Goal: Information Seeking & Learning: Compare options

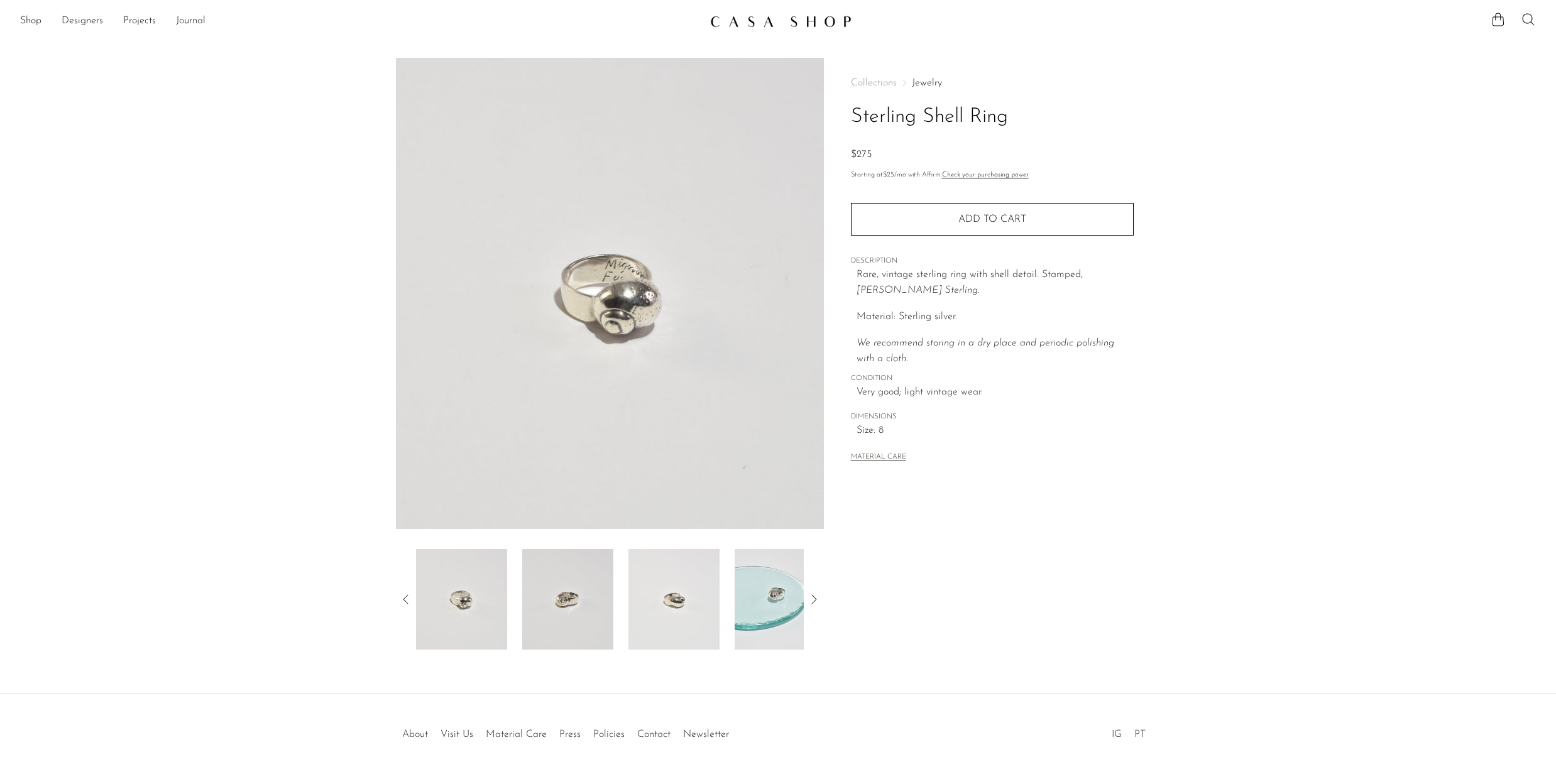
click at [574, 615] on img at bounding box center [568, 599] width 91 height 100
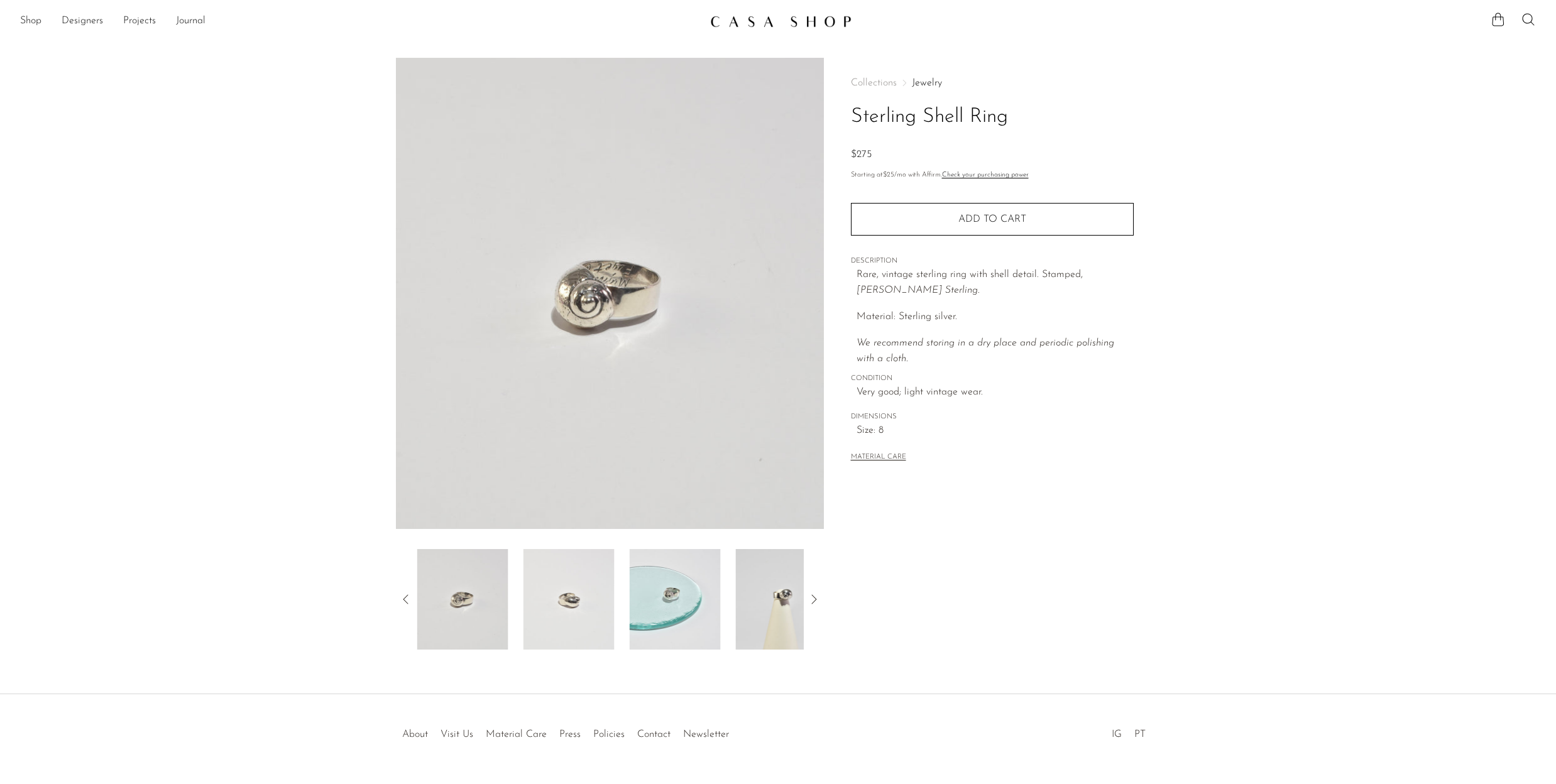
click at [576, 598] on img at bounding box center [570, 599] width 91 height 100
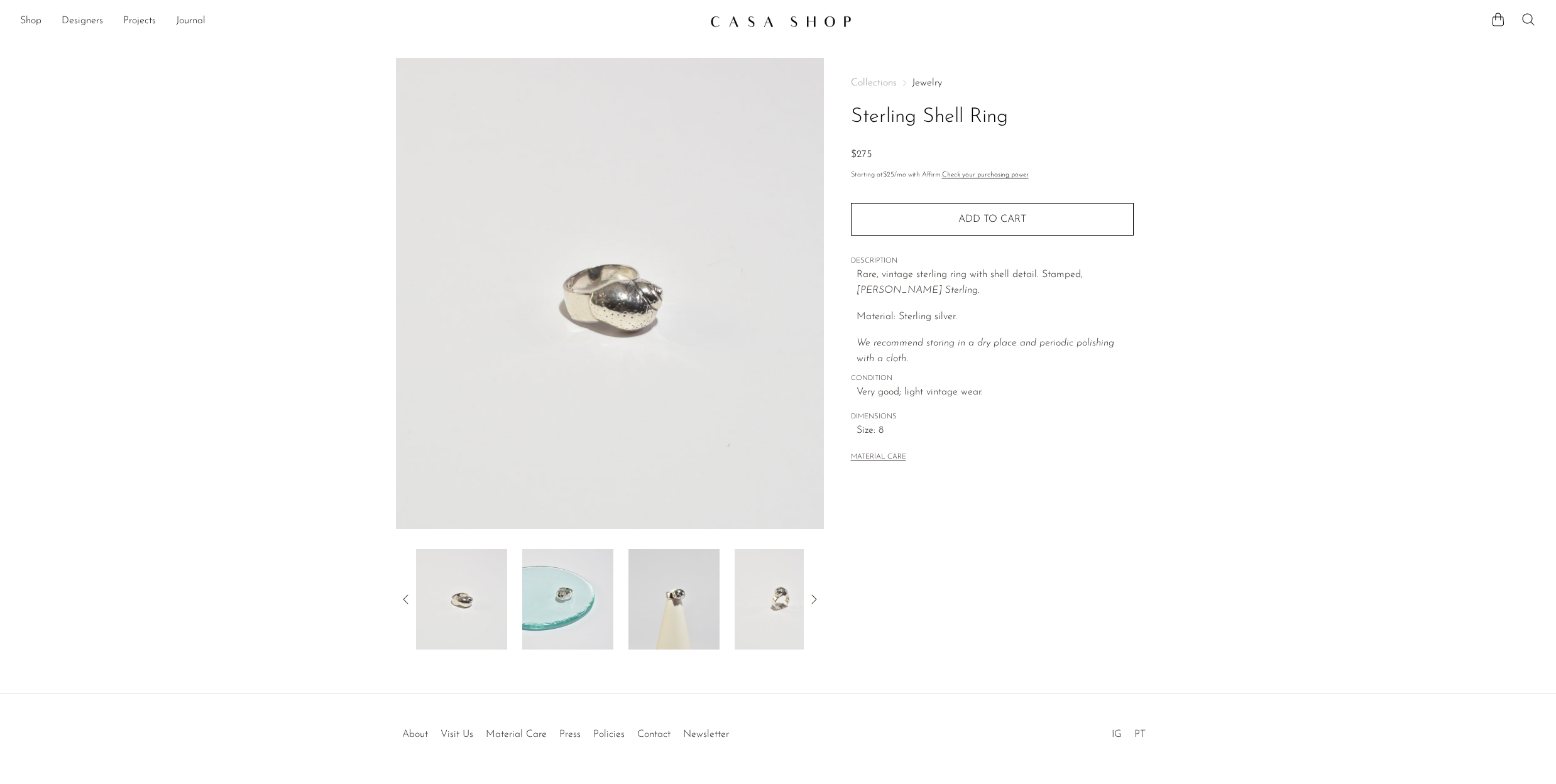
click at [650, 598] on img at bounding box center [674, 599] width 91 height 100
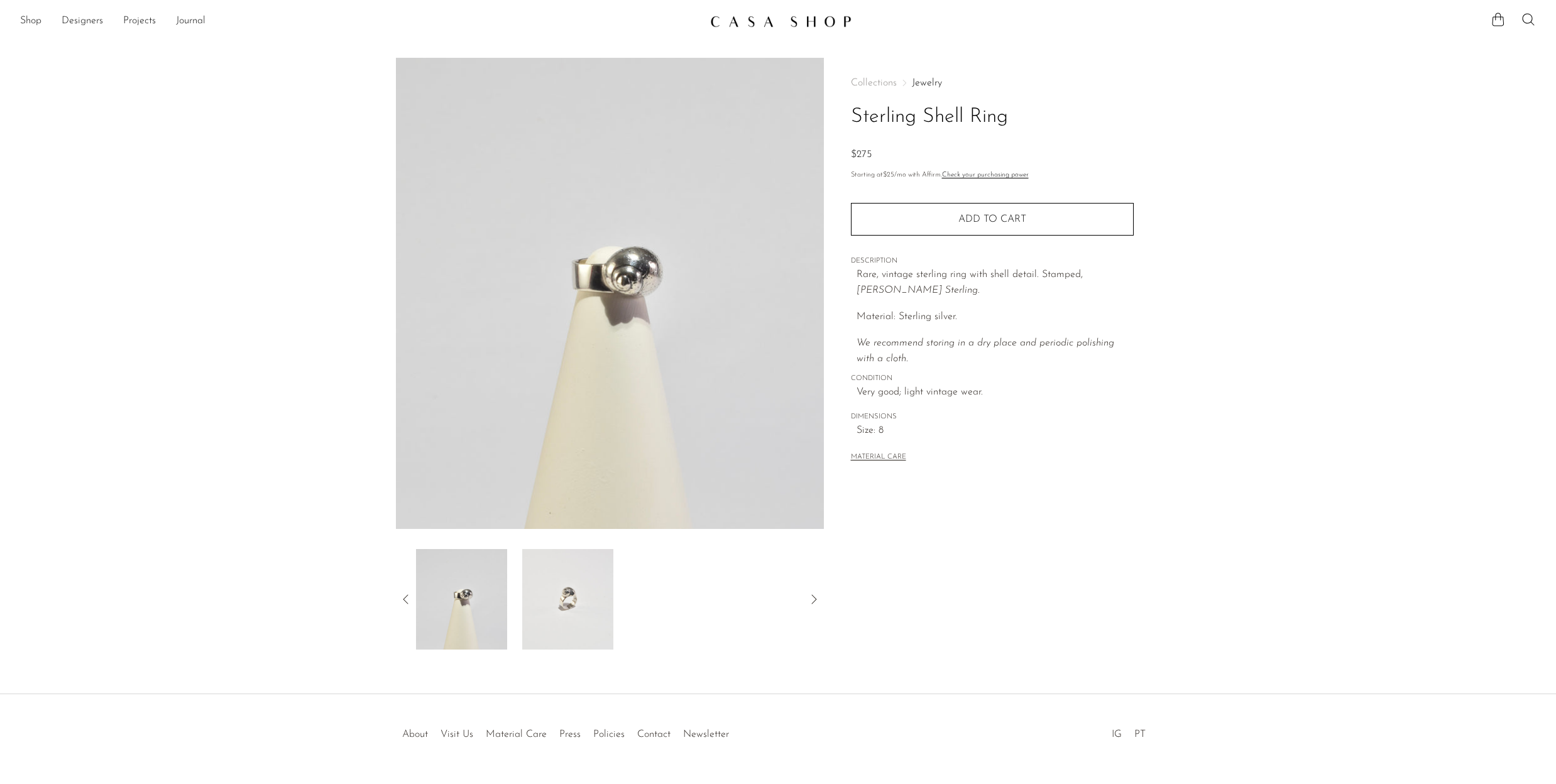
click at [564, 594] on img at bounding box center [568, 599] width 91 height 100
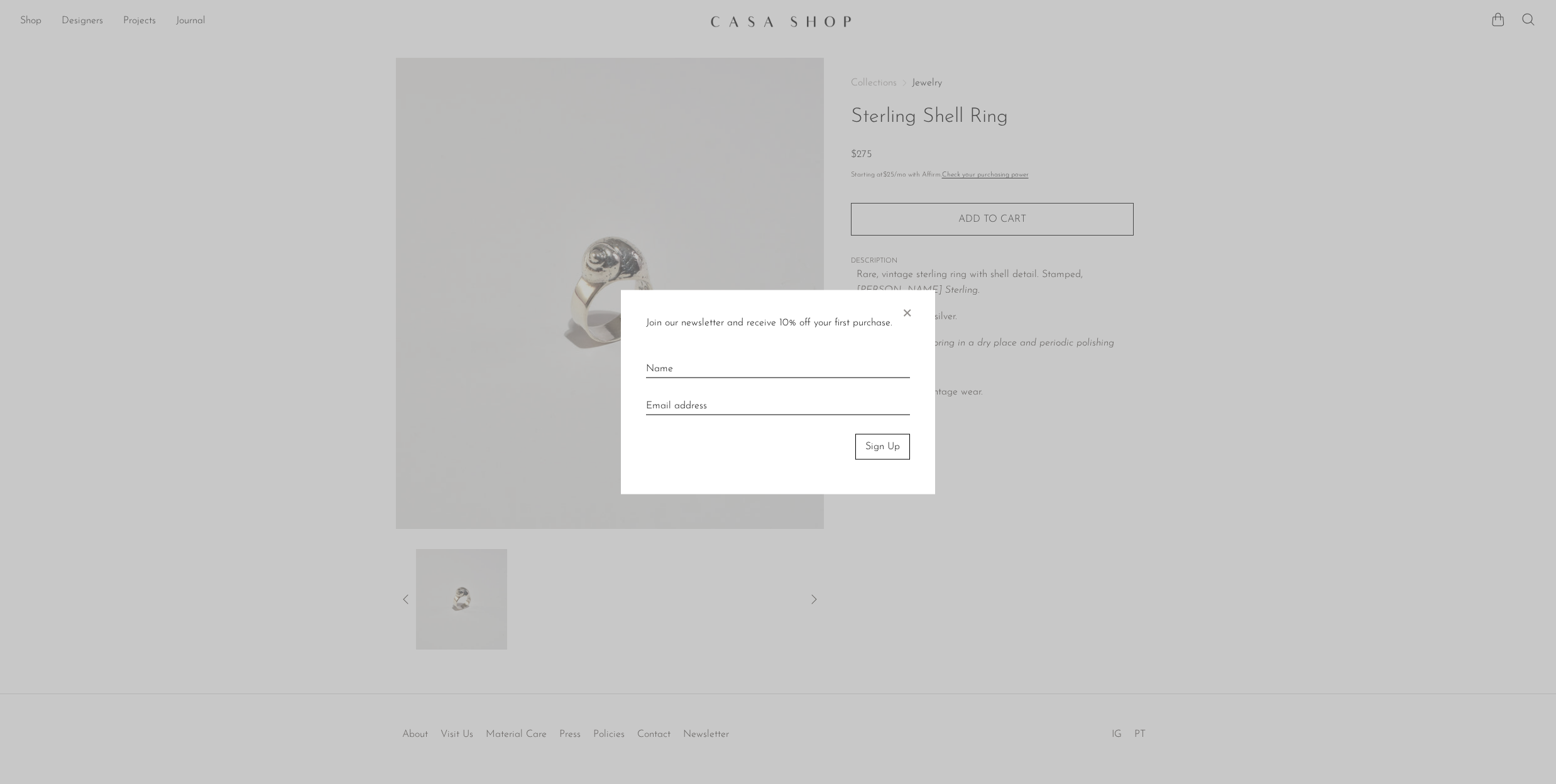
click at [906, 307] on span "×" at bounding box center [906, 310] width 13 height 40
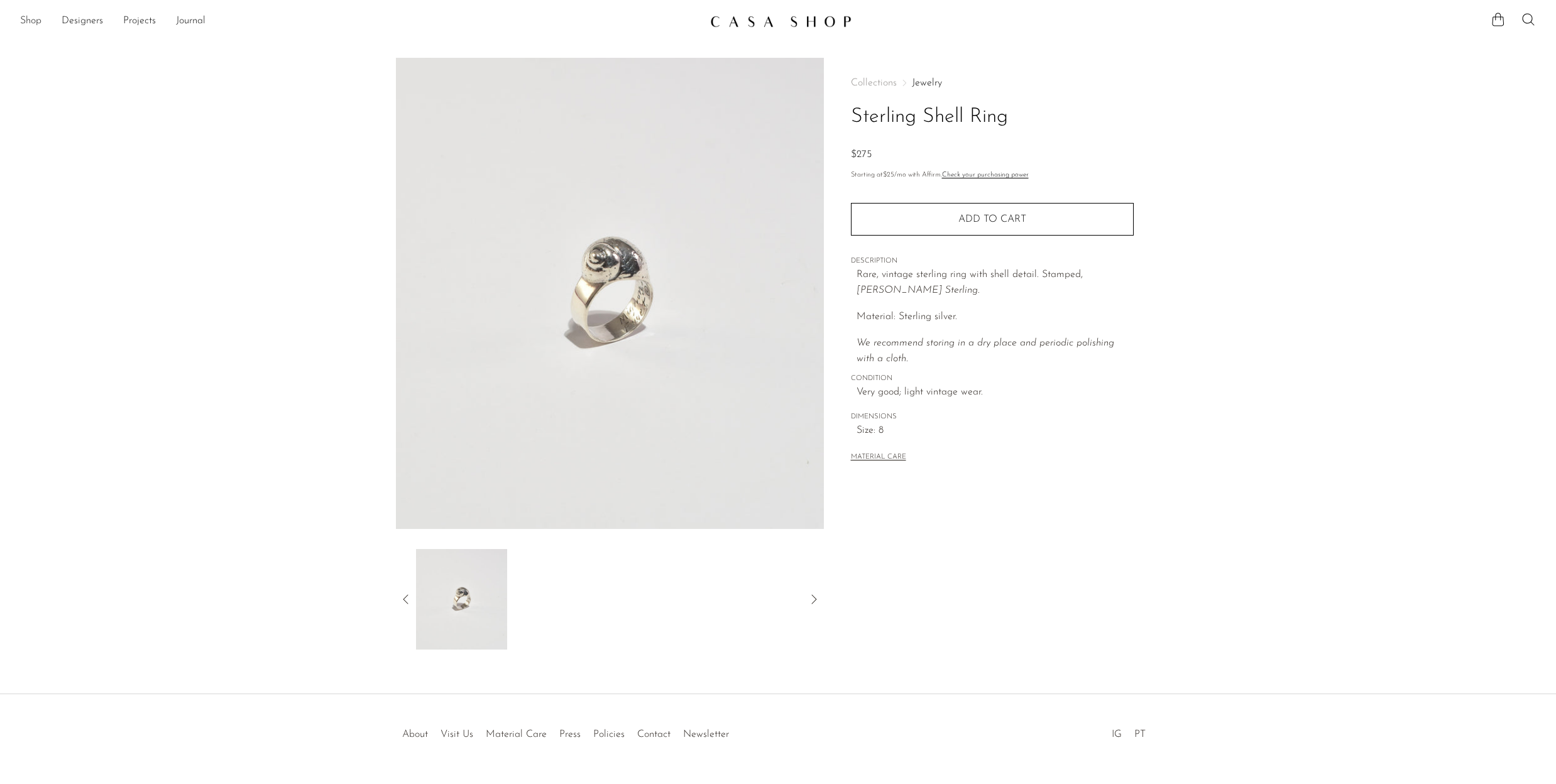
click at [25, 18] on link "Shop" at bounding box center [31, 22] width 22 height 16
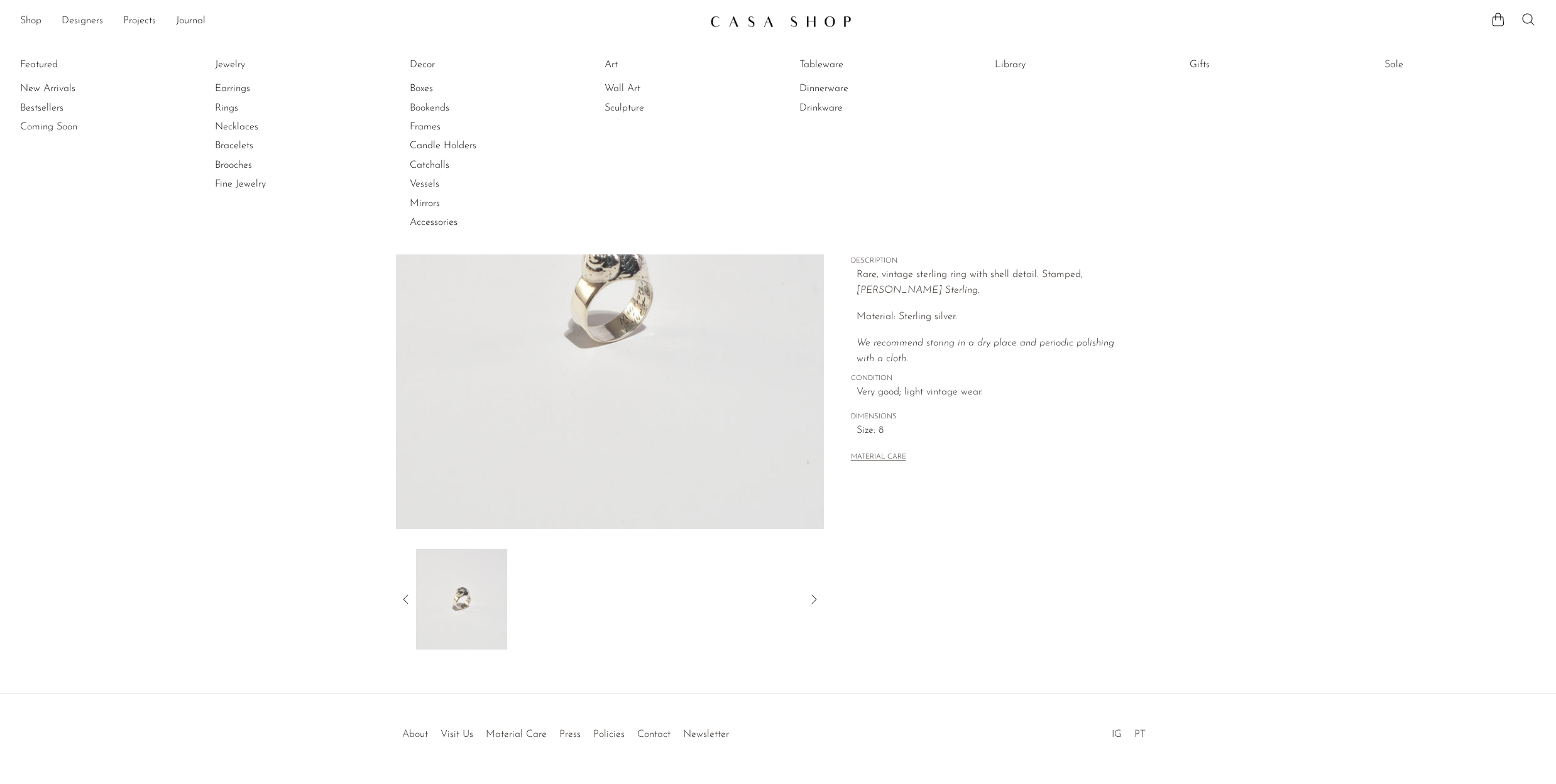
click at [25, 18] on link "Shop" at bounding box center [31, 22] width 22 height 16
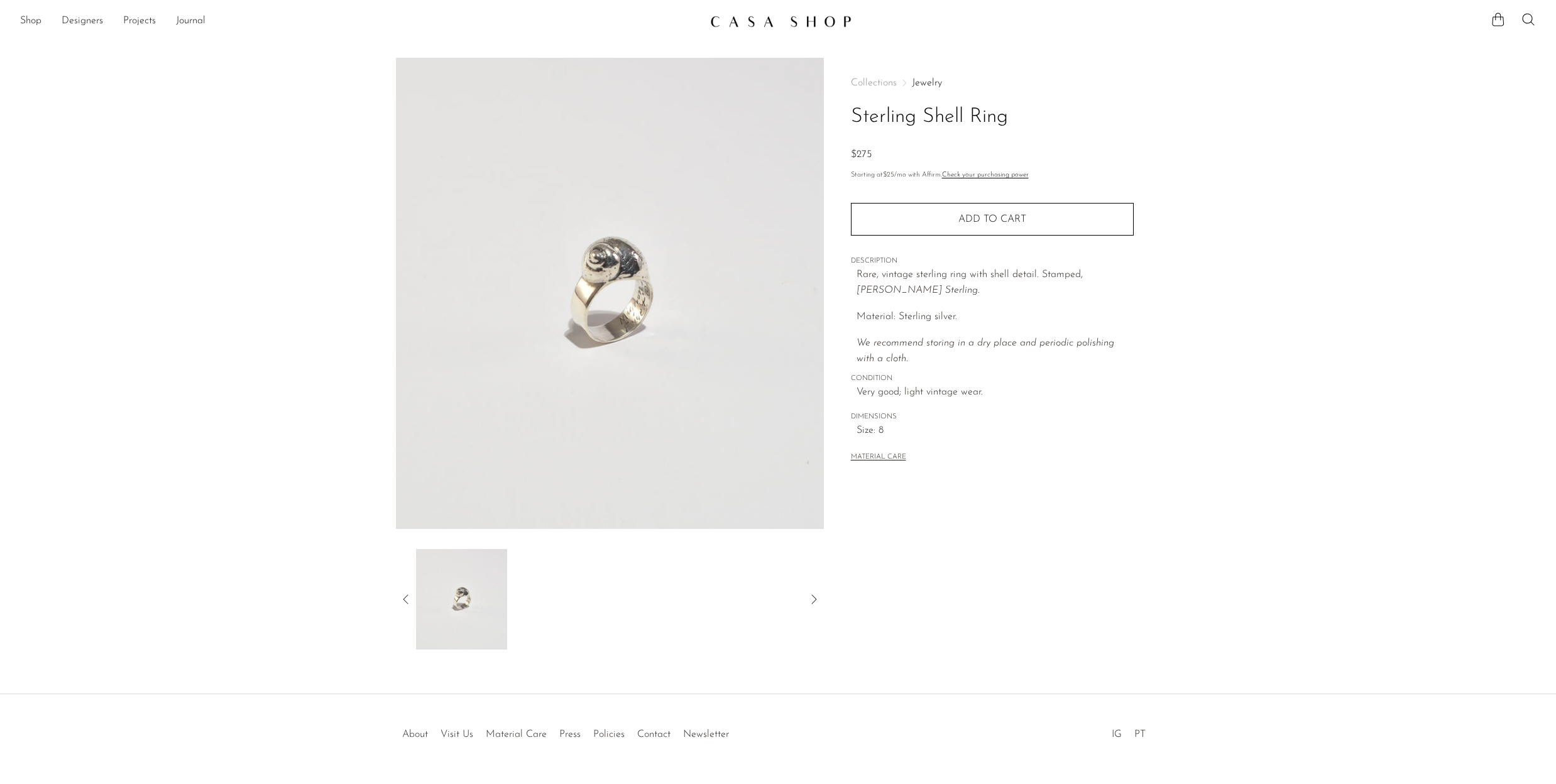
click at [465, 606] on img at bounding box center [462, 599] width 91 height 100
click at [602, 296] on img at bounding box center [610, 293] width 428 height 471
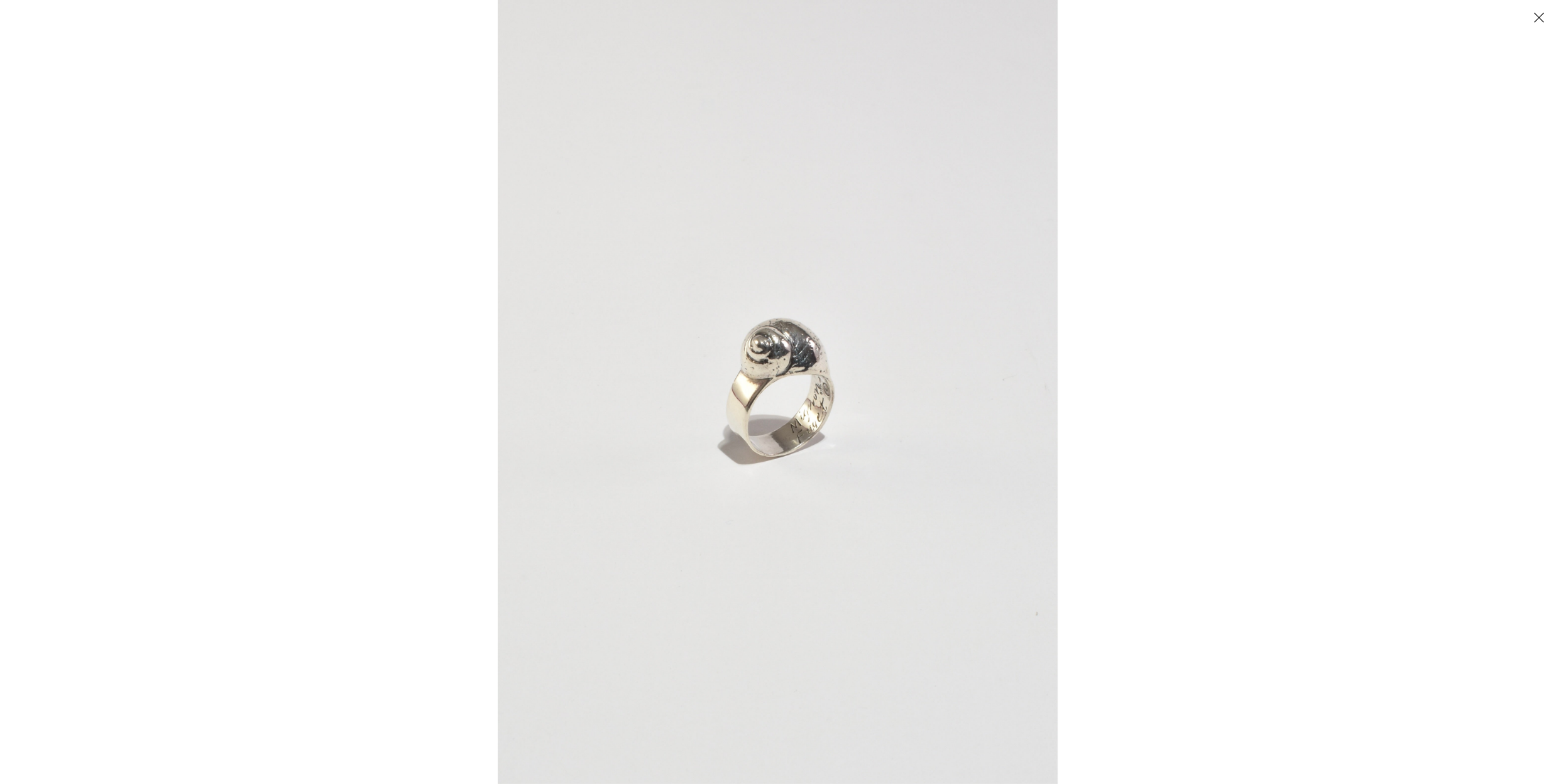
click at [1242, 546] on div at bounding box center [1275, 392] width 1556 height 784
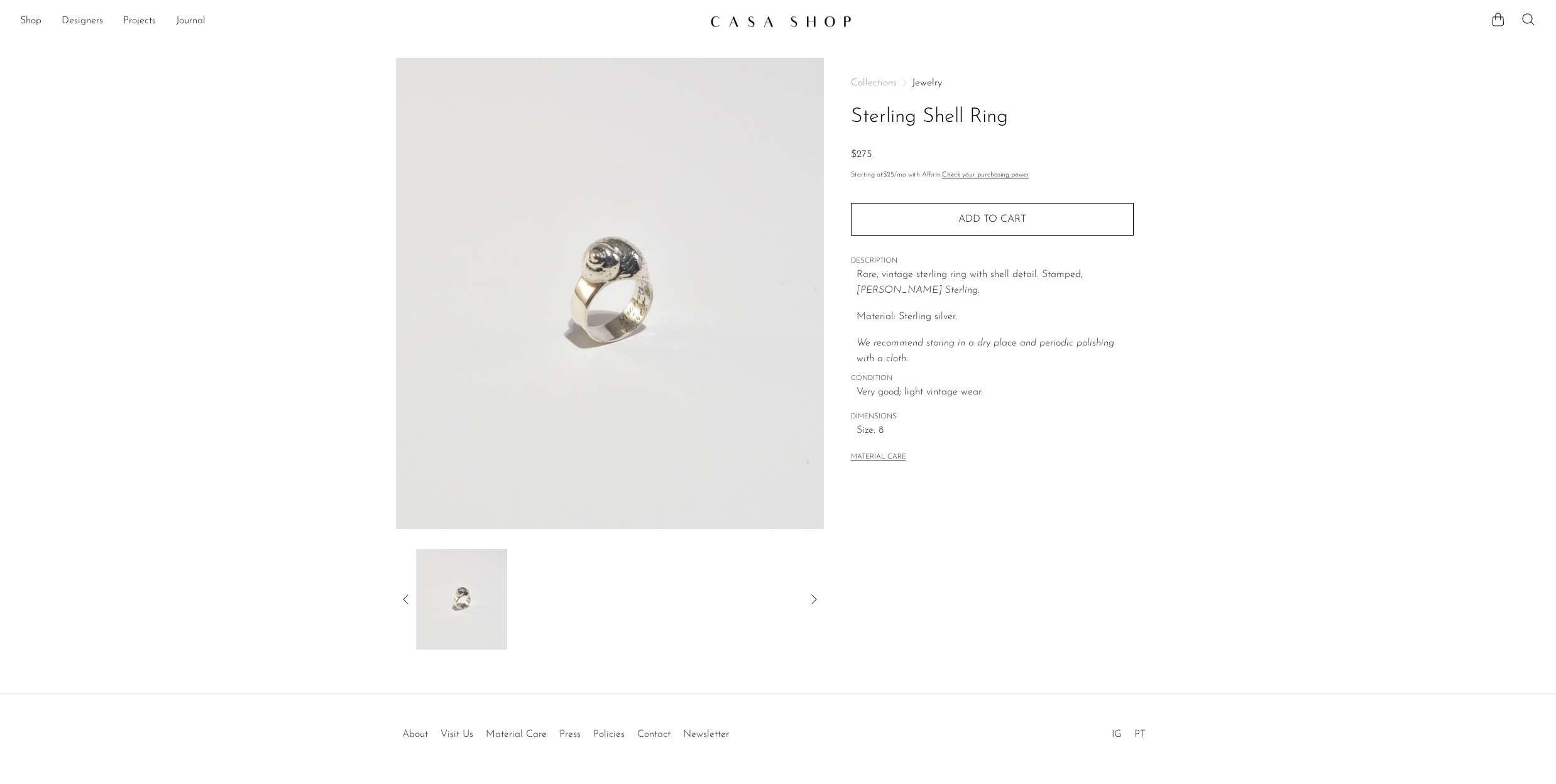
click at [813, 595] on icon at bounding box center [814, 598] width 5 height 10
click at [409, 601] on icon at bounding box center [406, 599] width 15 height 15
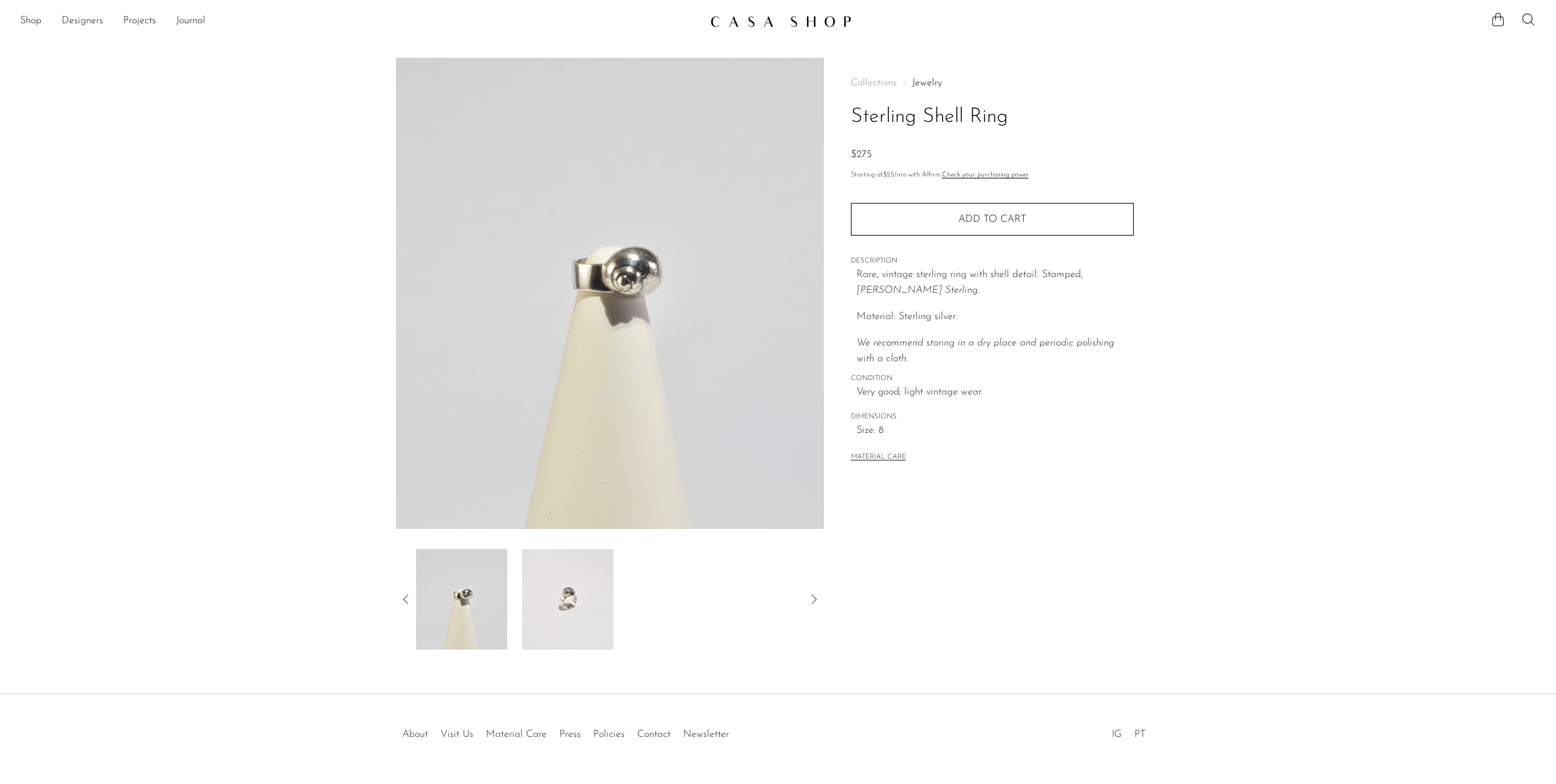
click at [404, 598] on icon at bounding box center [406, 599] width 15 height 15
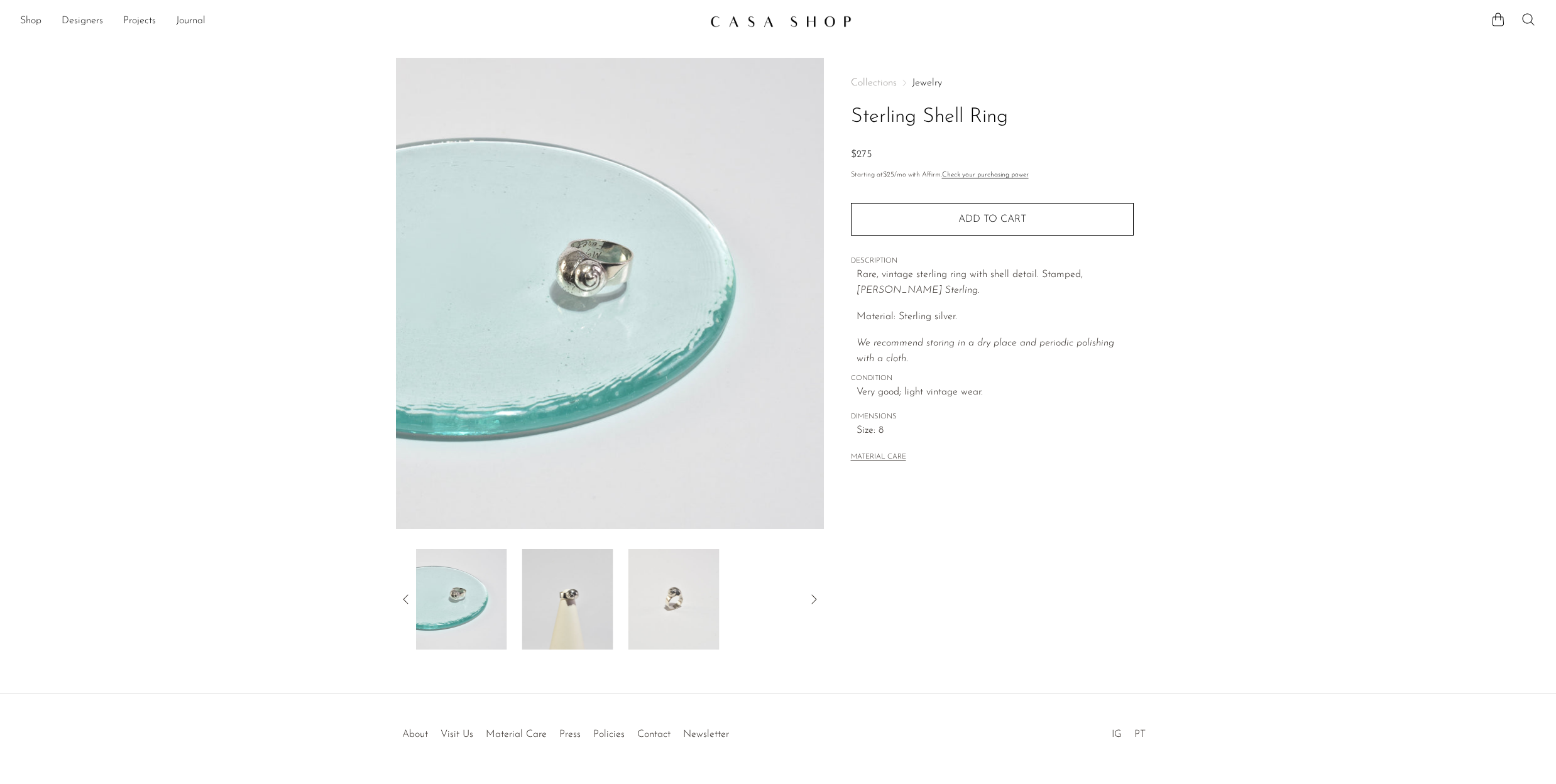
click at [403, 598] on icon at bounding box center [405, 598] width 5 height 10
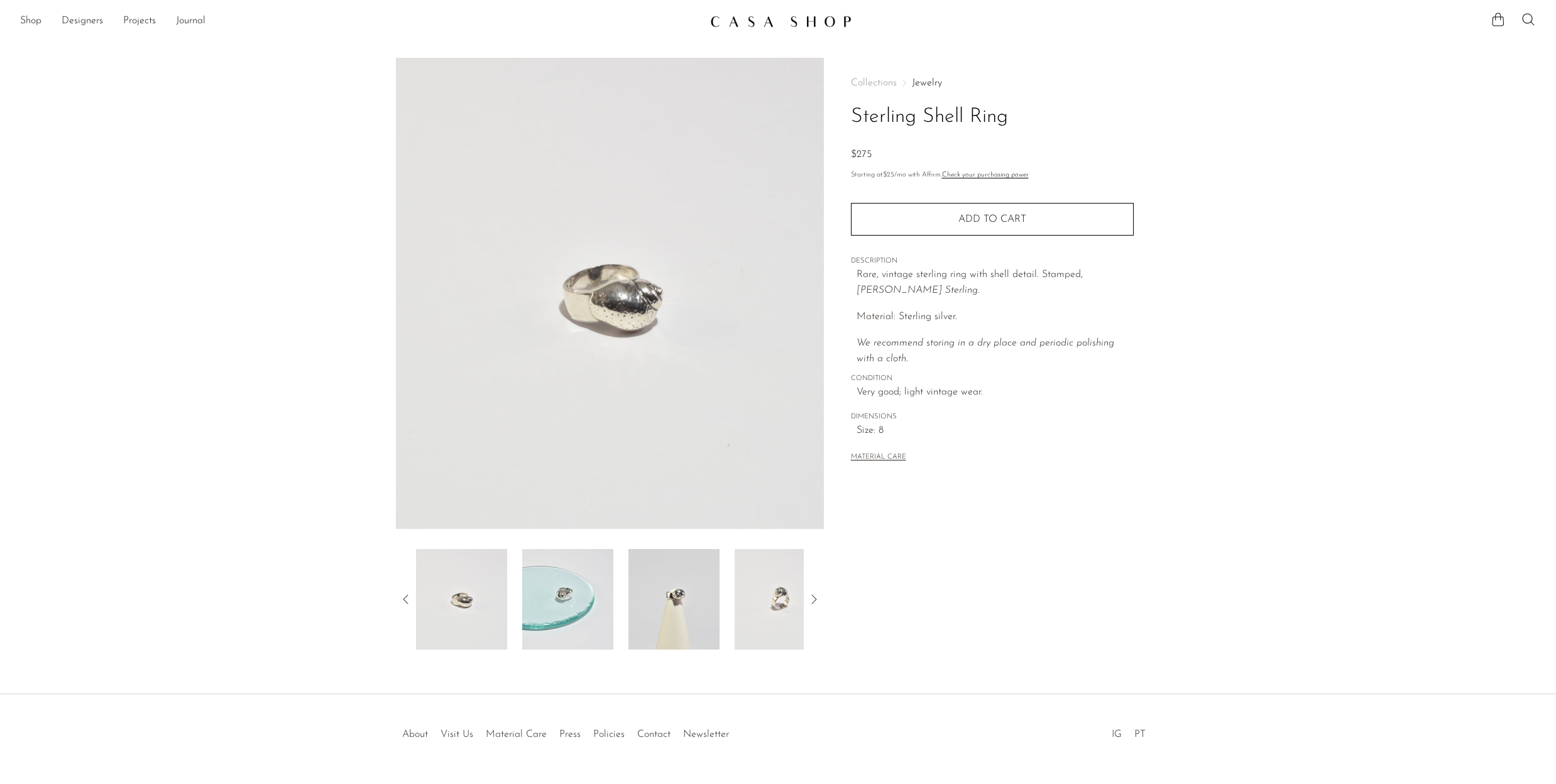
click at [557, 604] on img at bounding box center [568, 599] width 91 height 100
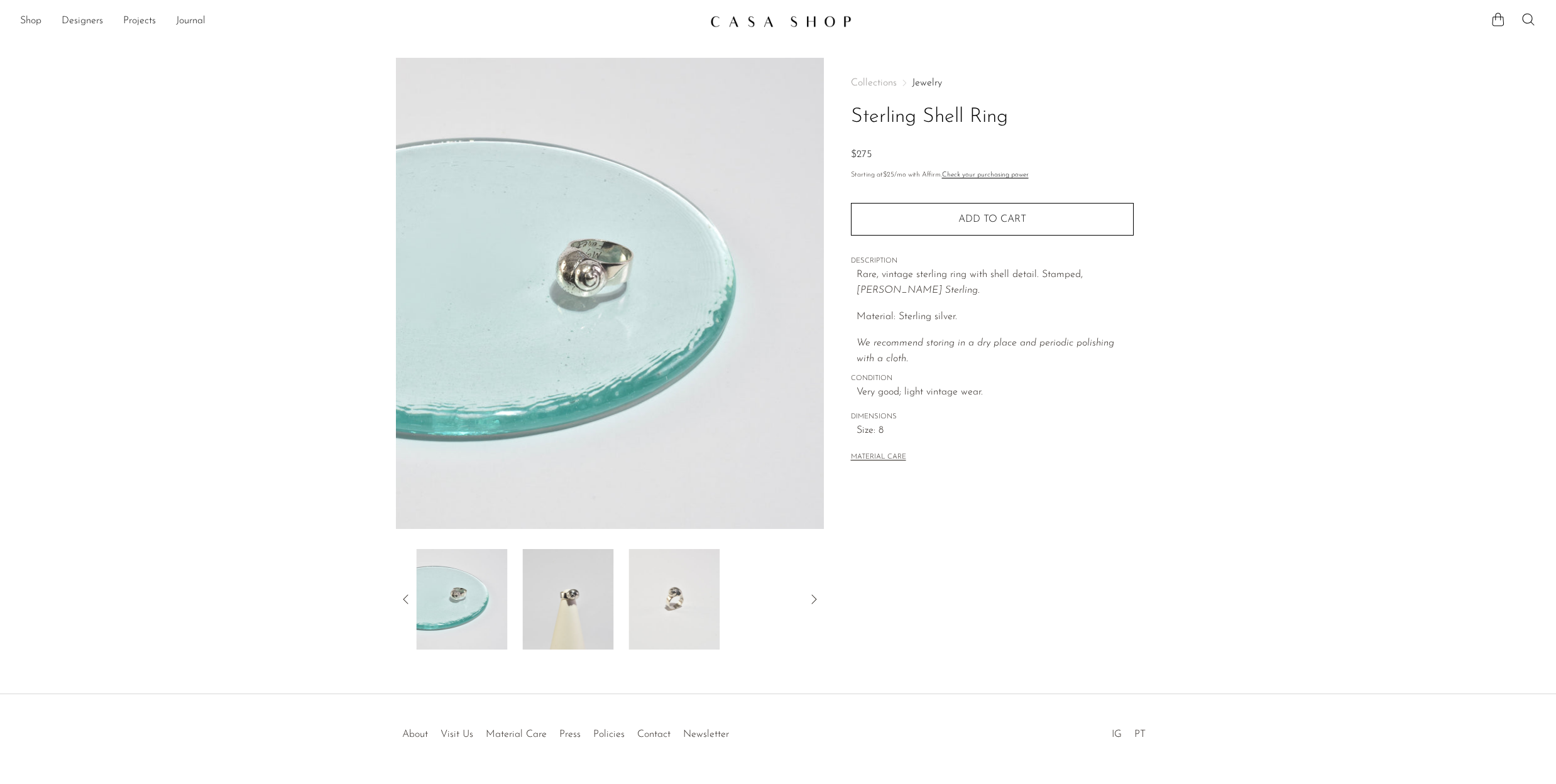
click at [537, 604] on img at bounding box center [568, 599] width 91 height 100
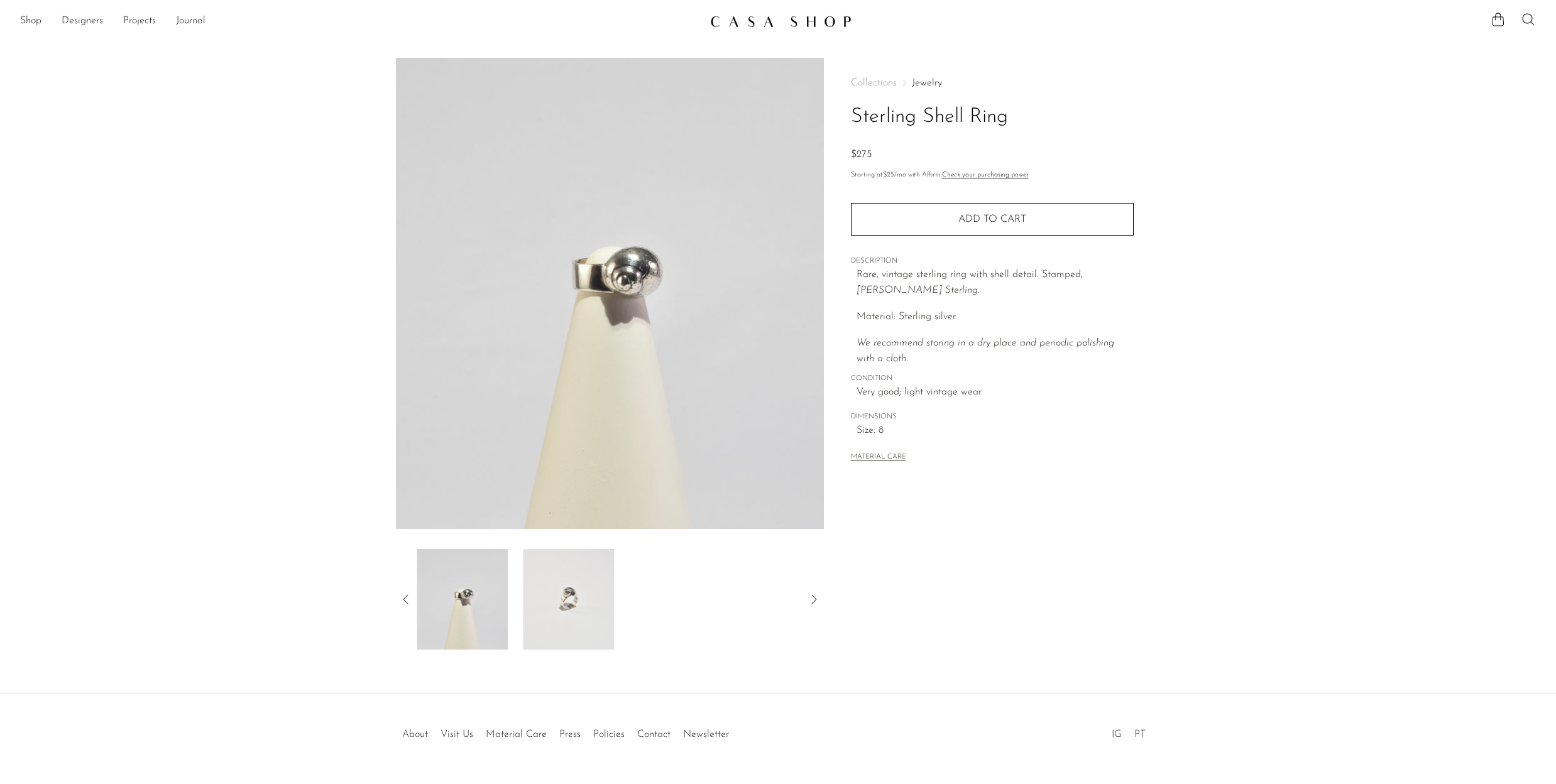
click at [553, 602] on img at bounding box center [569, 599] width 91 height 100
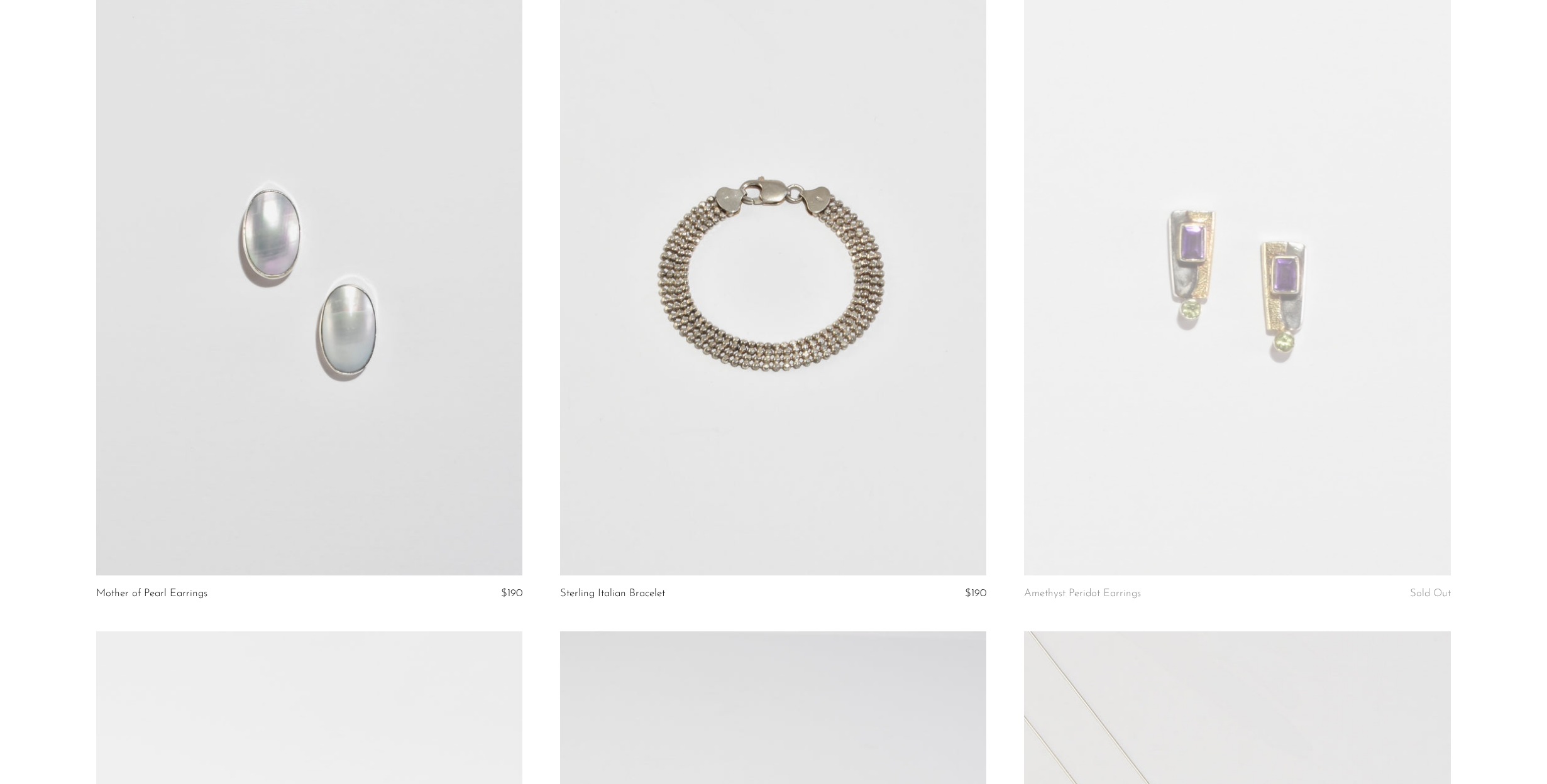
scroll to position [2125, 0]
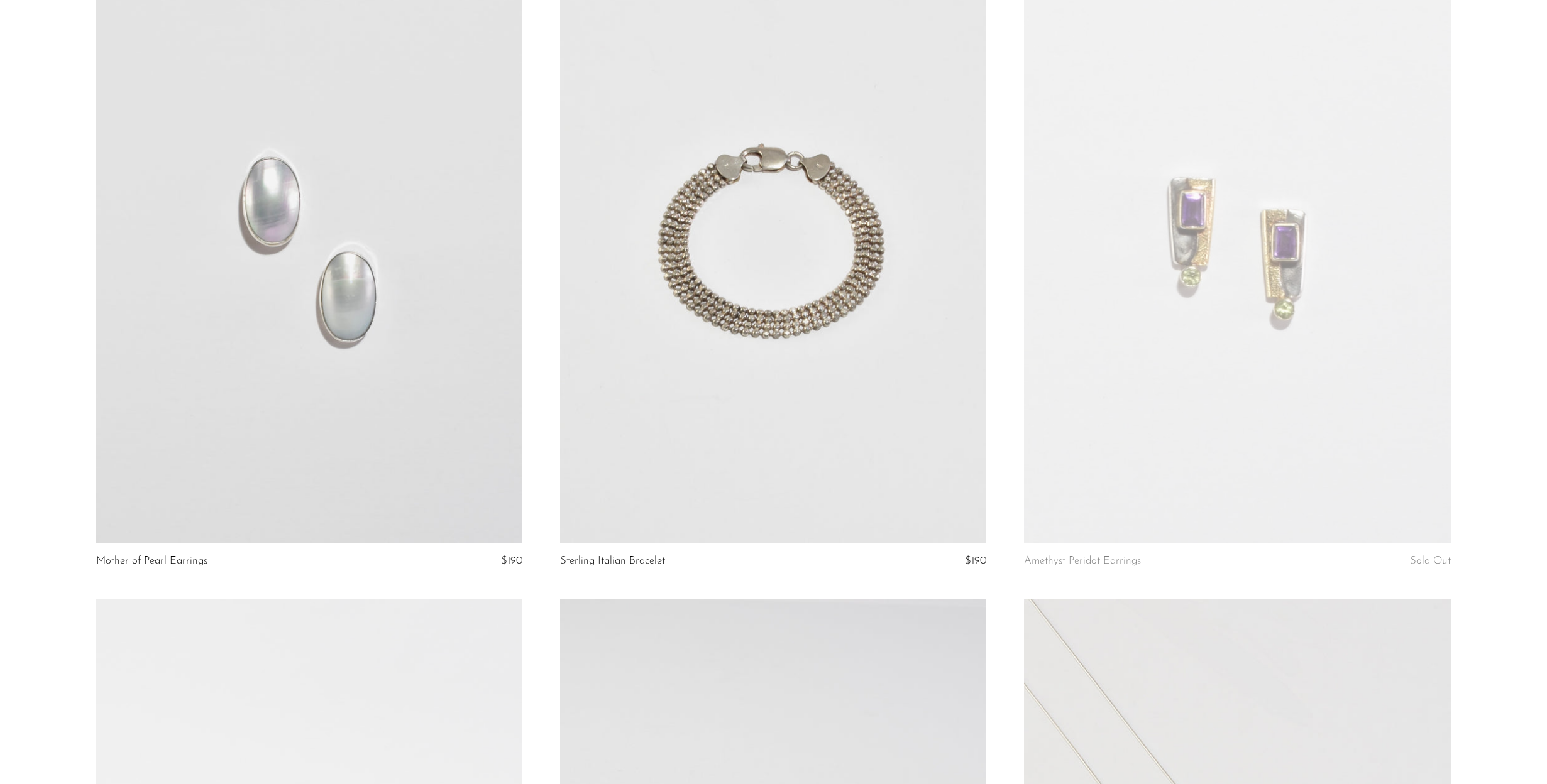
click at [753, 303] on link at bounding box center [772, 245] width 426 height 597
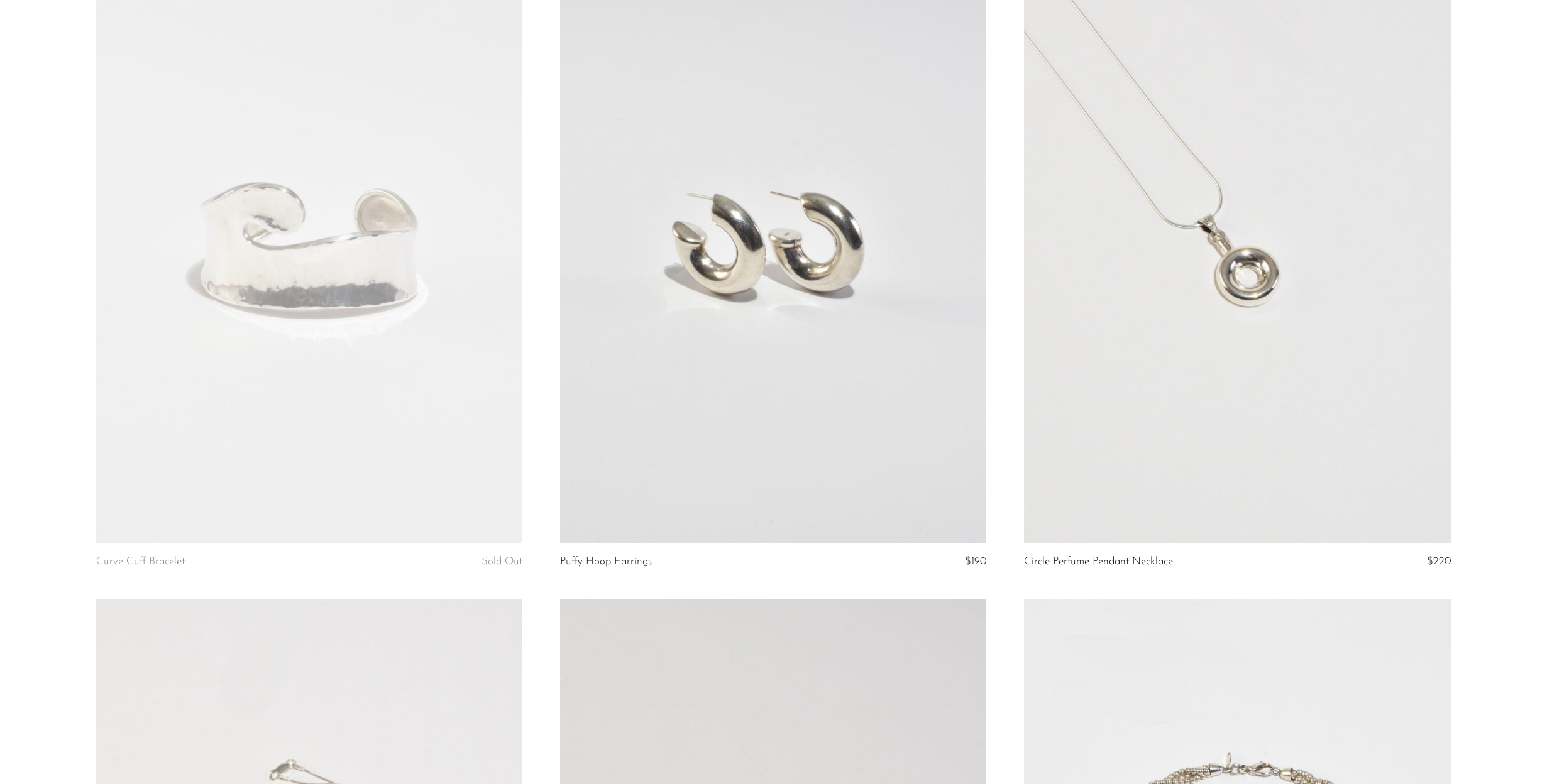
scroll to position [2772, 0]
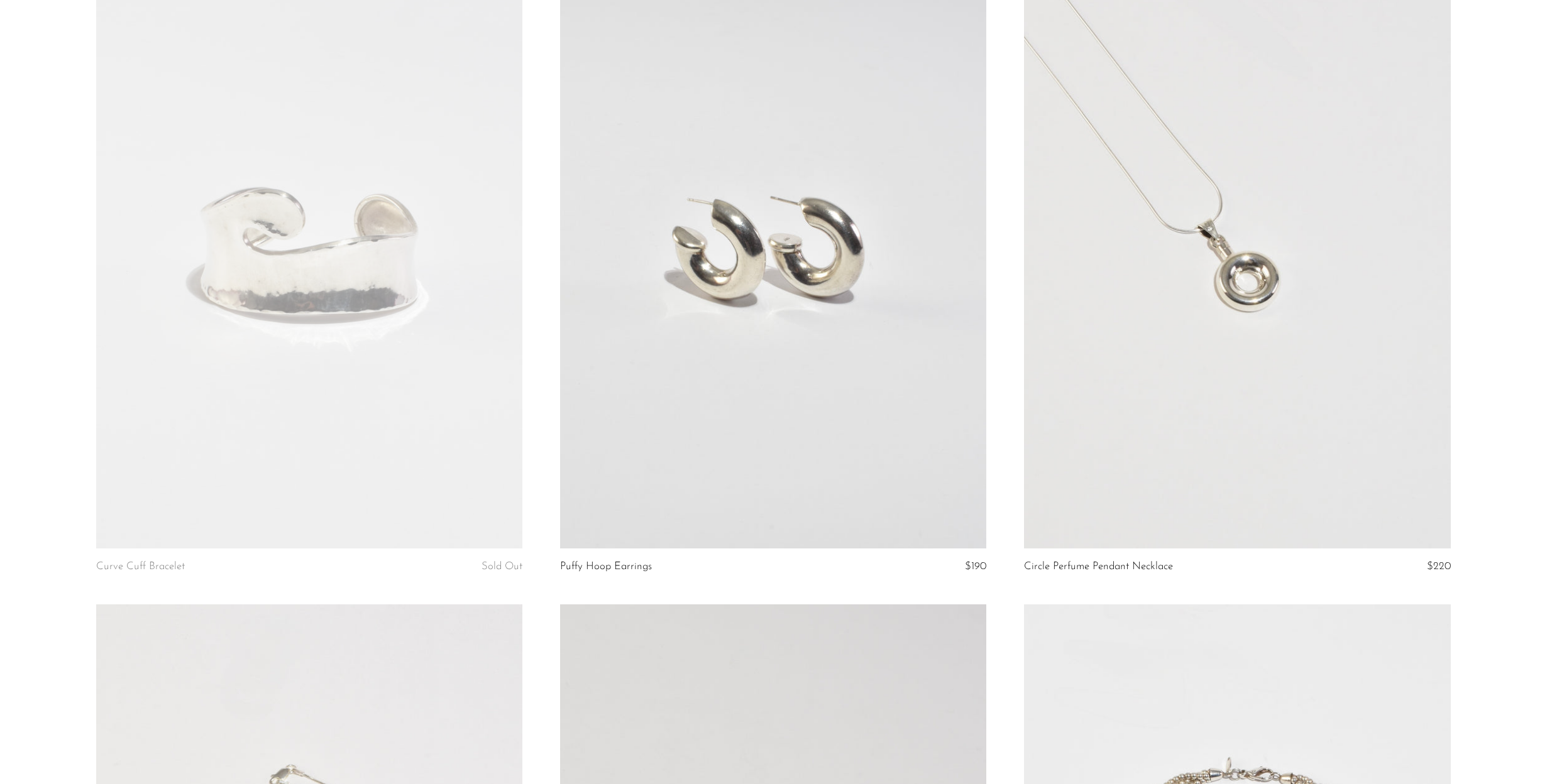
click at [1254, 370] on link at bounding box center [1236, 251] width 426 height 597
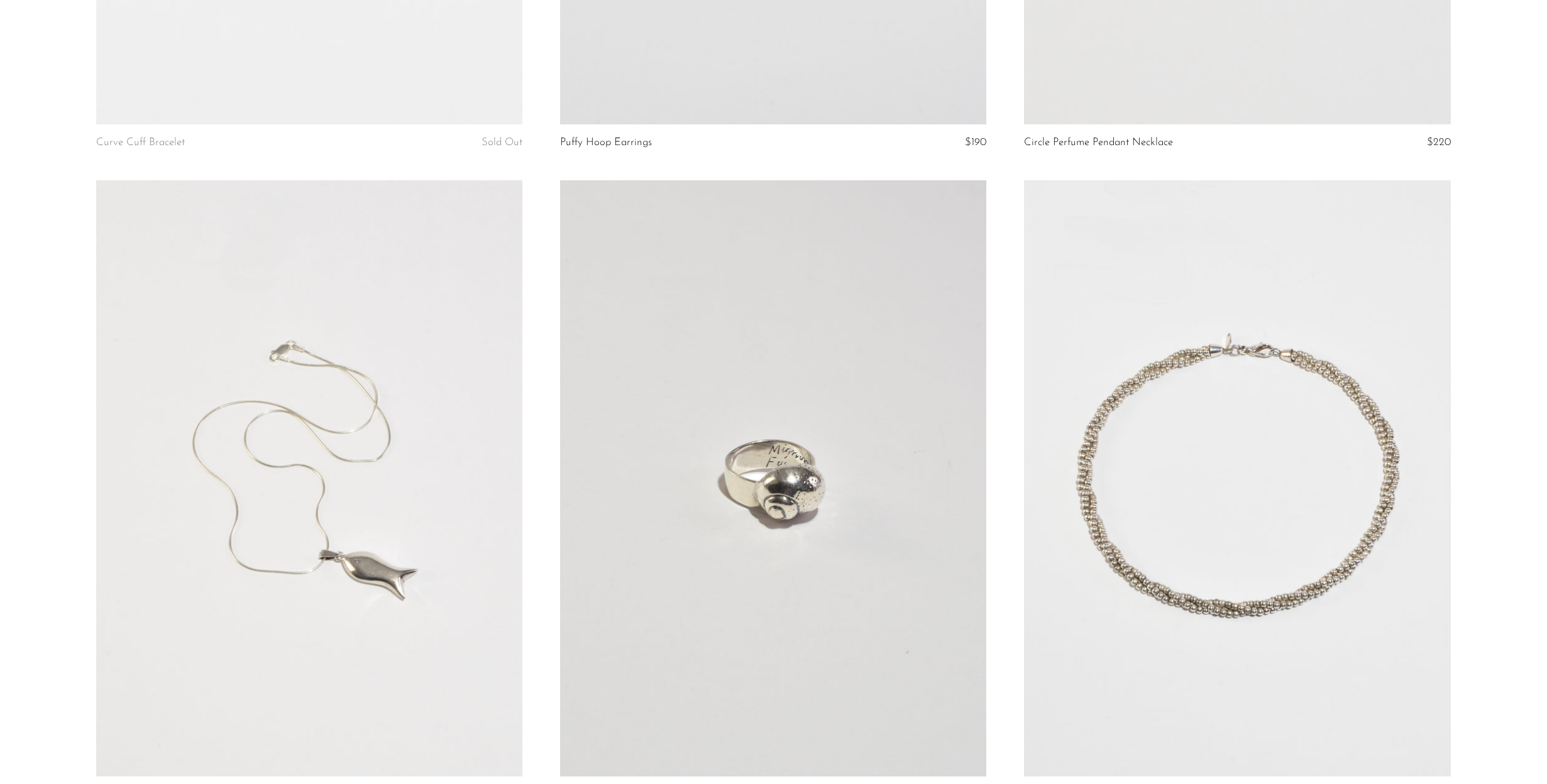
scroll to position [3453, 0]
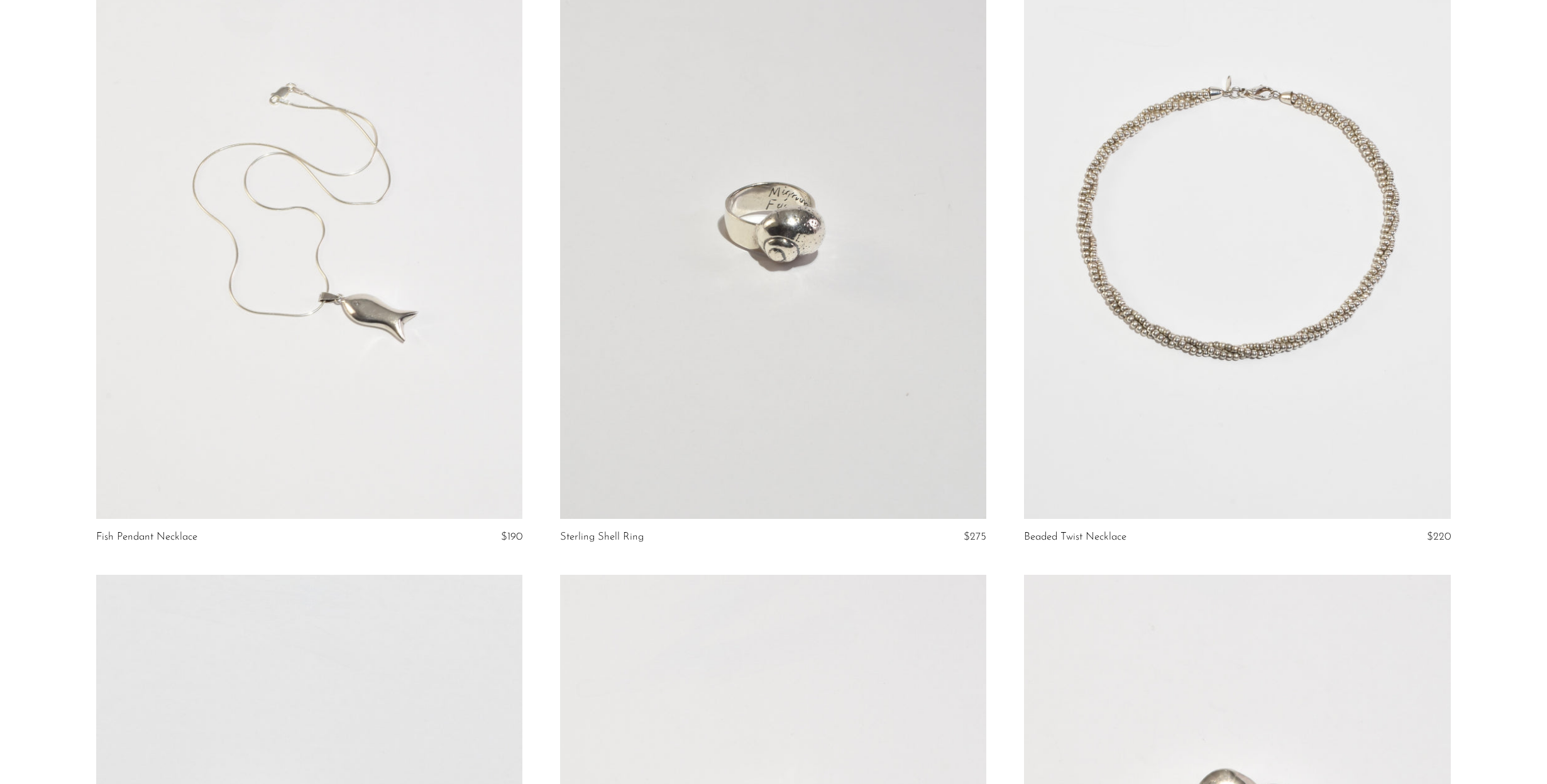
click at [366, 304] on link at bounding box center [308, 221] width 426 height 597
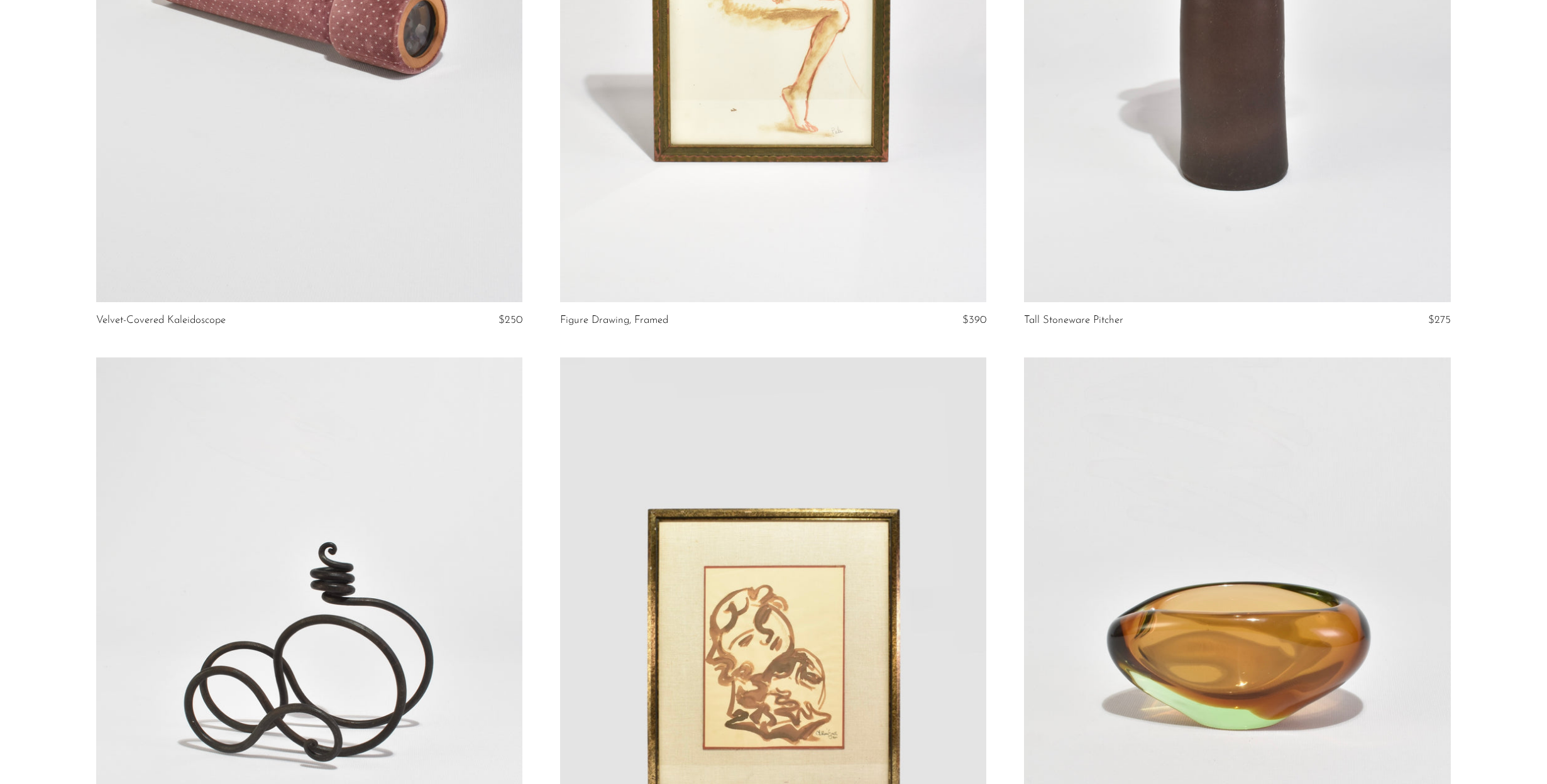
scroll to position [7269, 0]
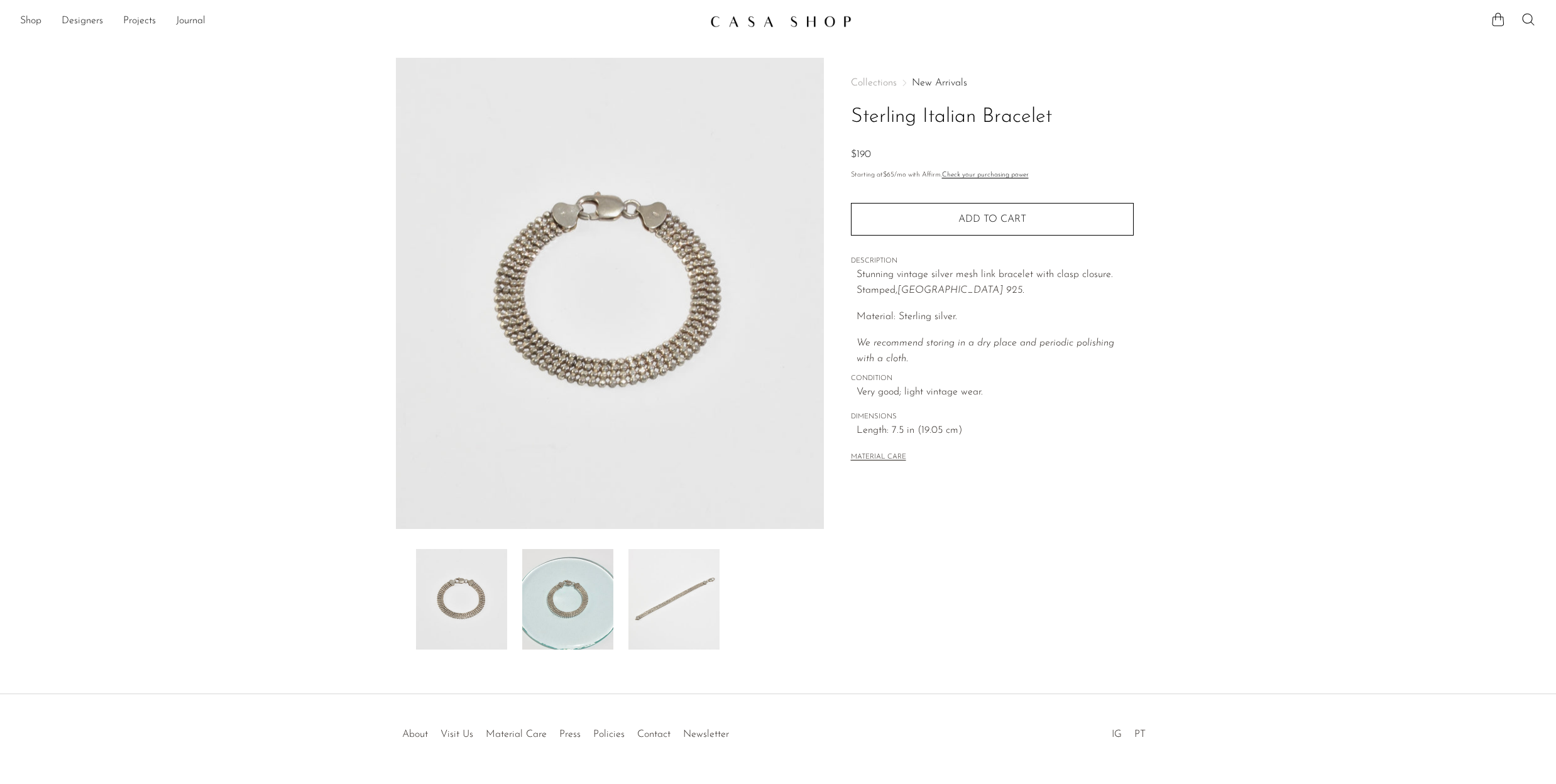
click at [682, 594] on img at bounding box center [674, 599] width 91 height 100
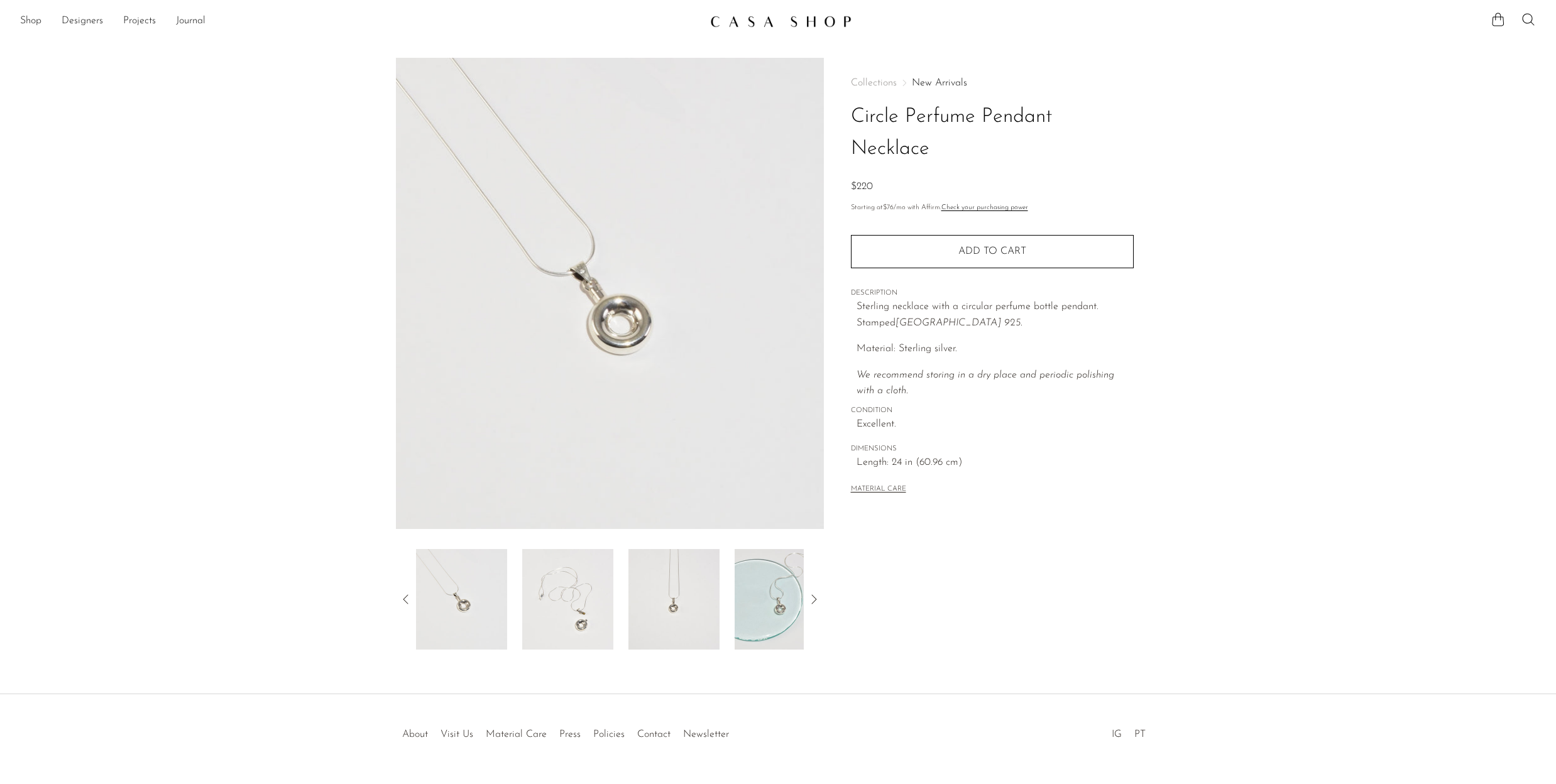
click at [733, 580] on div at bounding box center [610, 599] width 388 height 100
click at [641, 592] on img at bounding box center [674, 599] width 91 height 100
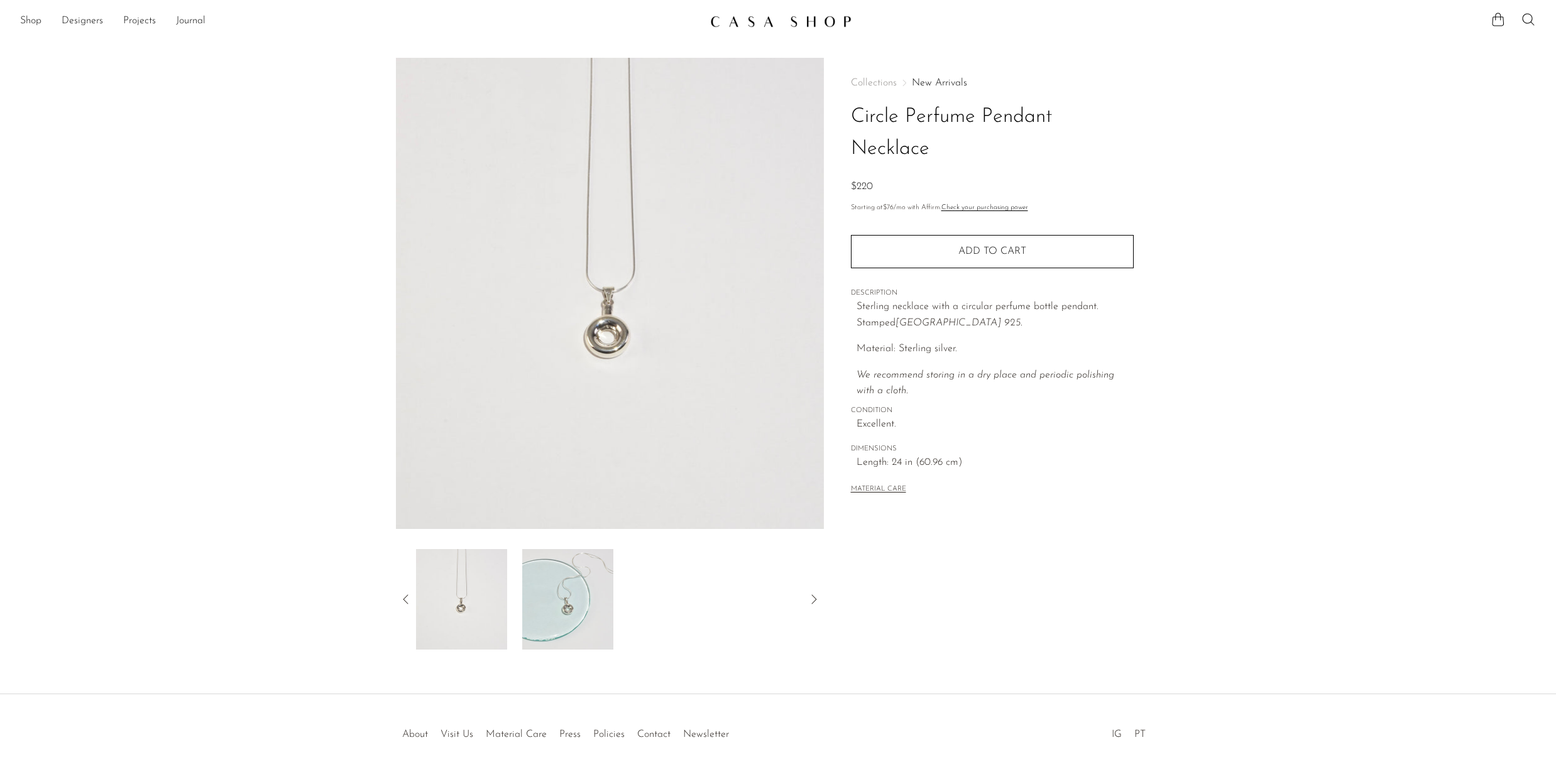
click at [555, 597] on img at bounding box center [568, 599] width 91 height 100
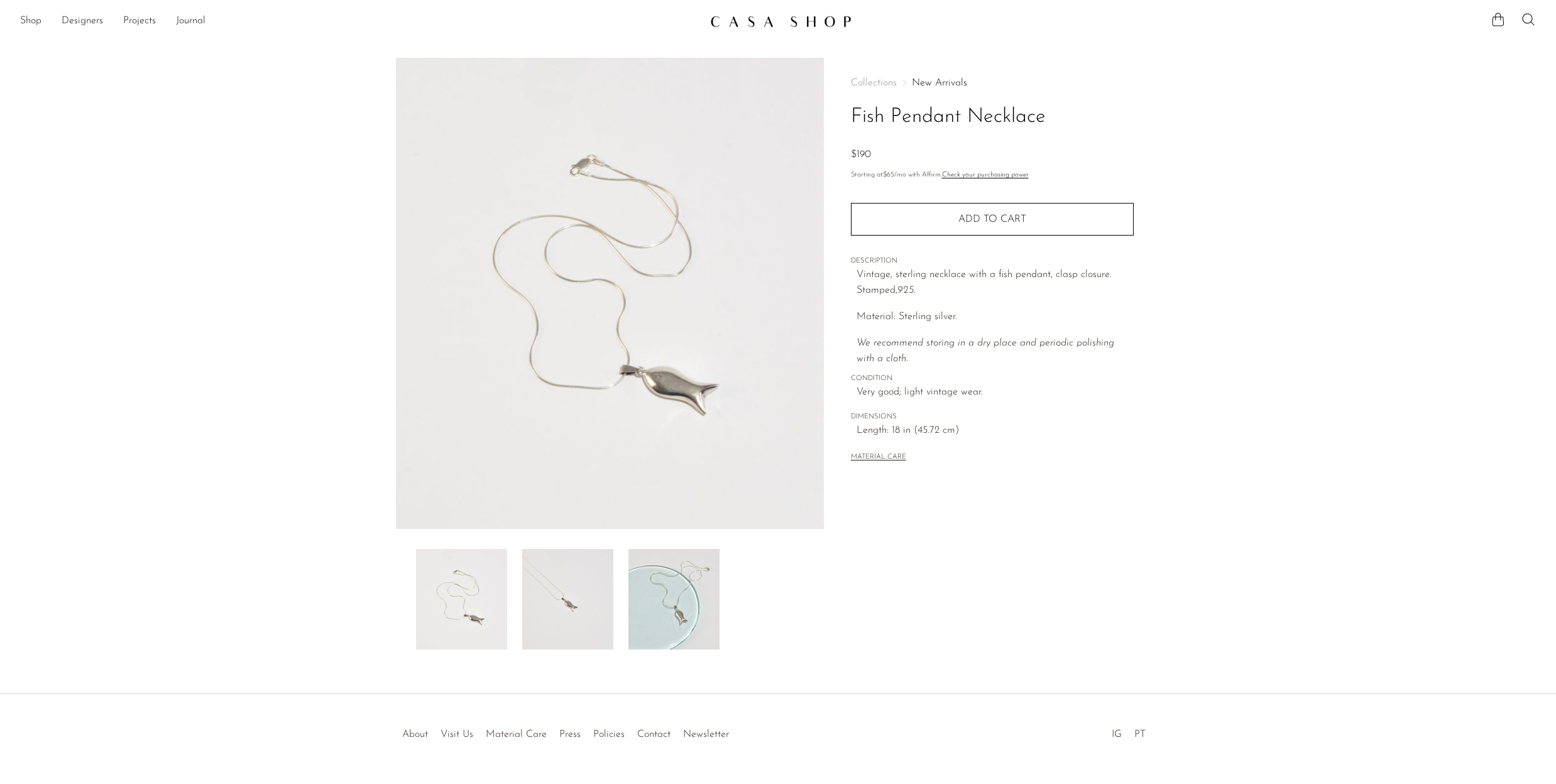
click at [675, 604] on img at bounding box center [674, 599] width 91 height 100
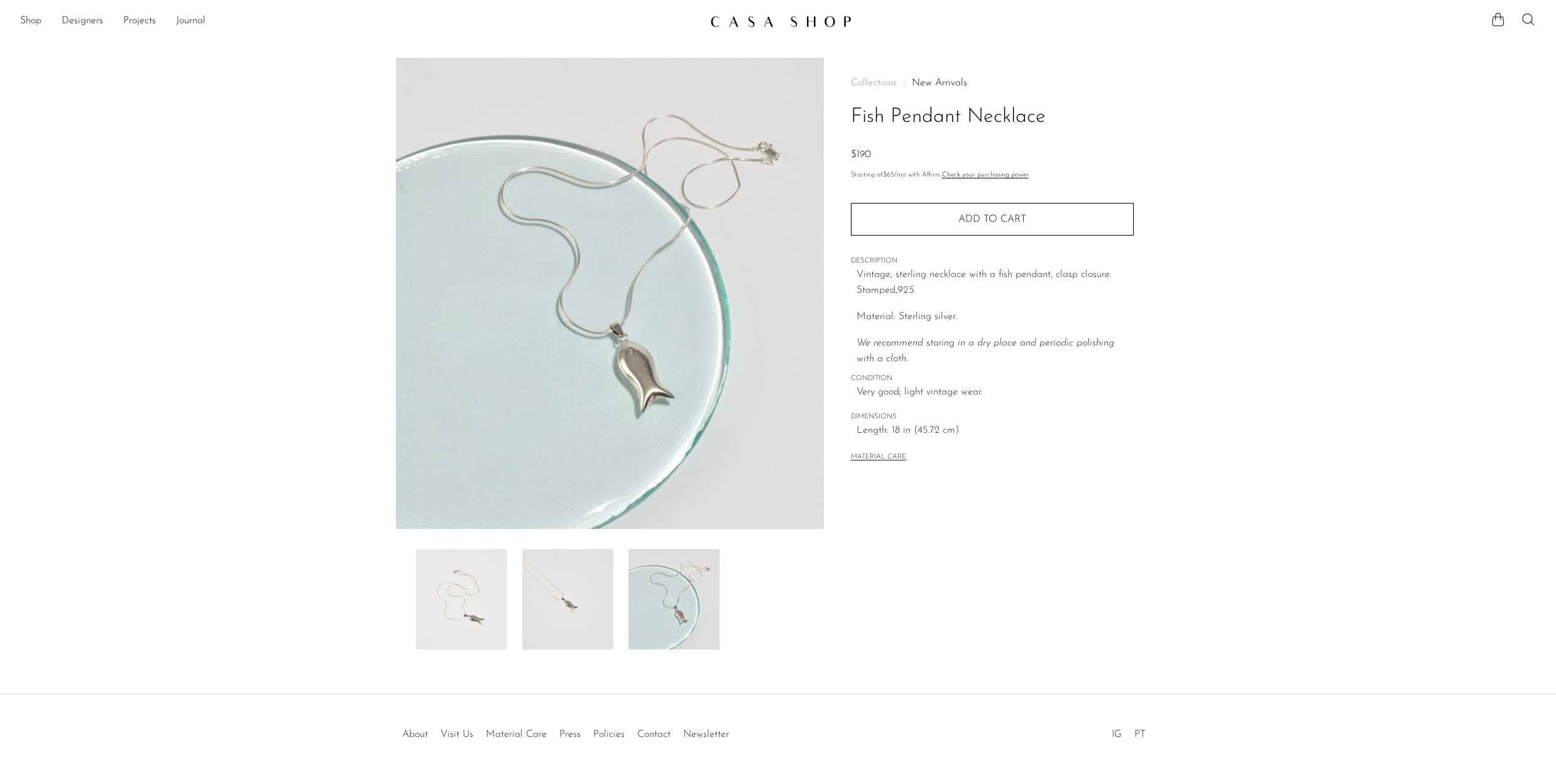
click at [574, 598] on img at bounding box center [568, 599] width 91 height 100
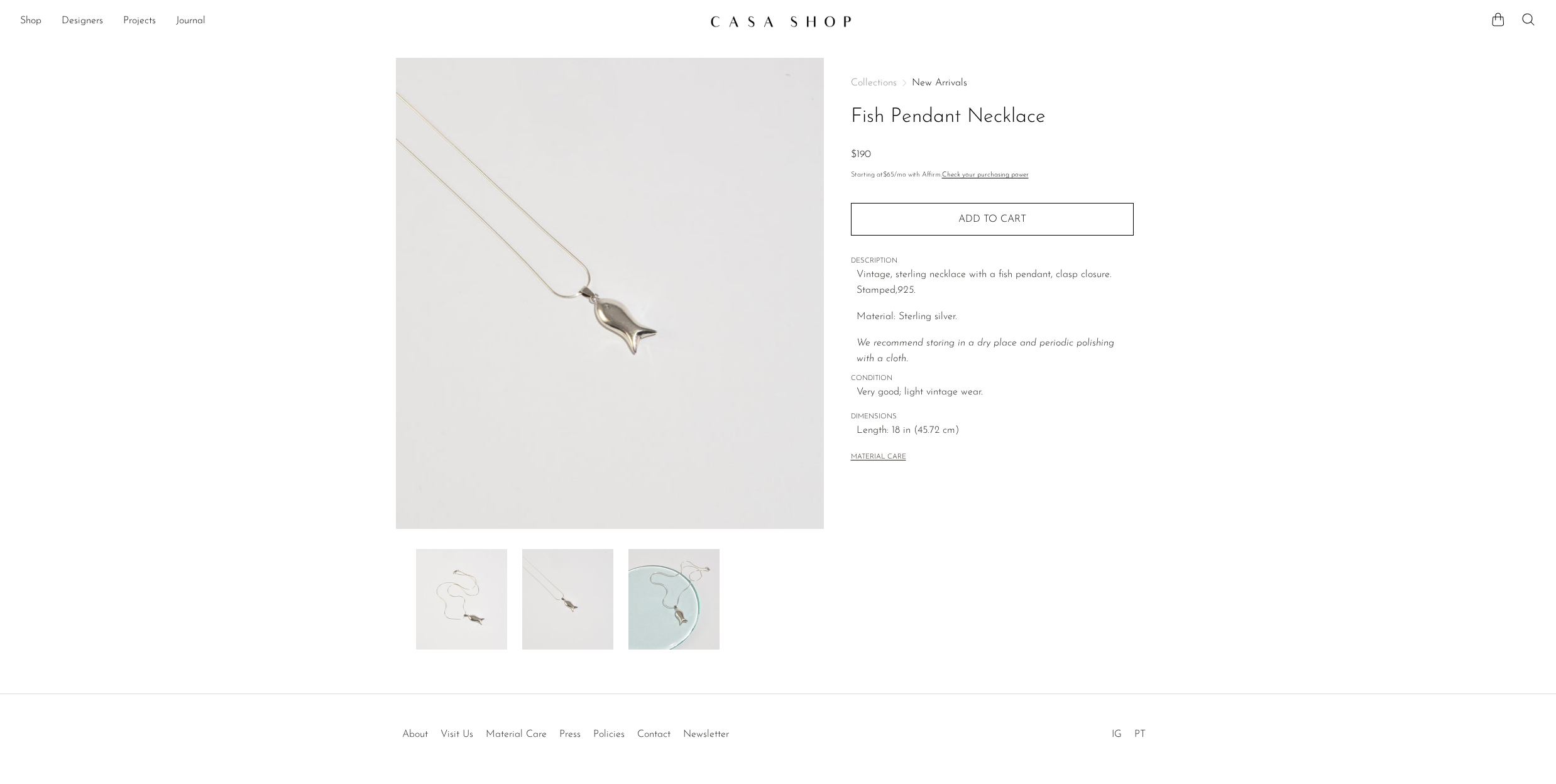
click at [475, 592] on img at bounding box center [462, 599] width 91 height 100
